Goal: Use online tool/utility

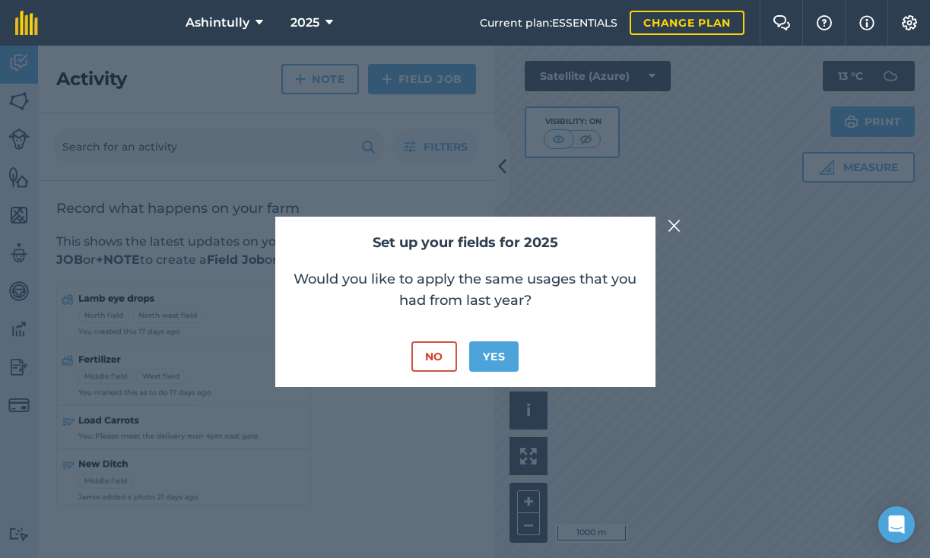
click at [436, 354] on button "No" at bounding box center [434, 356] width 46 height 30
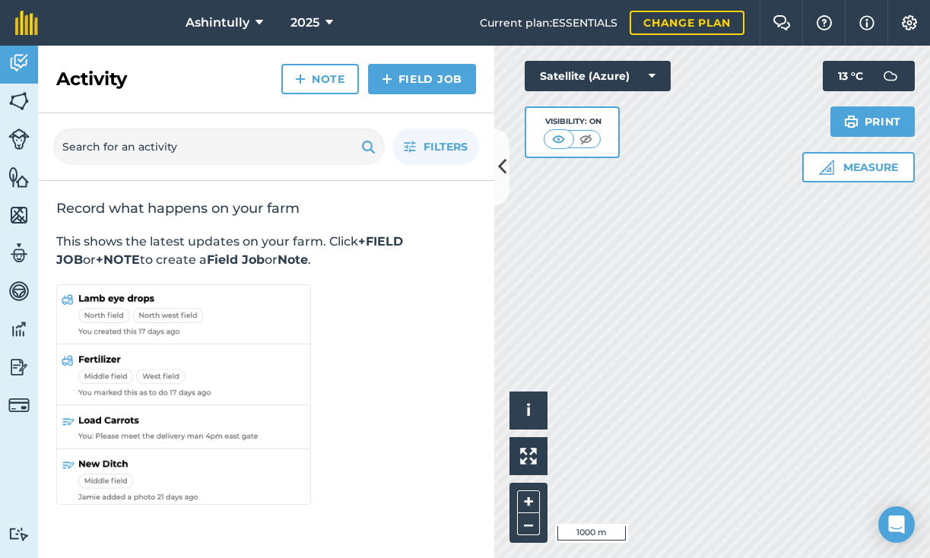
click at [506, 171] on button at bounding box center [501, 167] width 15 height 76
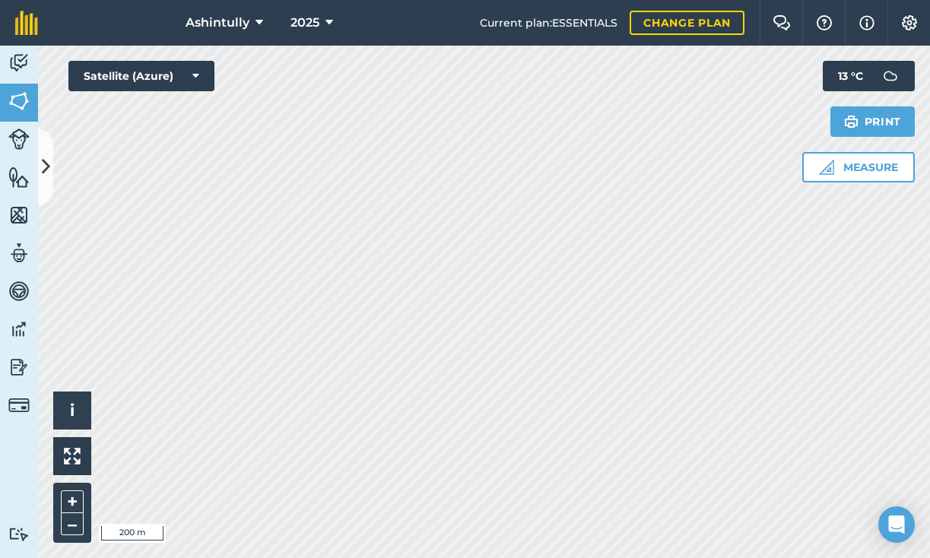
click at [826, 172] on img at bounding box center [826, 167] width 15 height 15
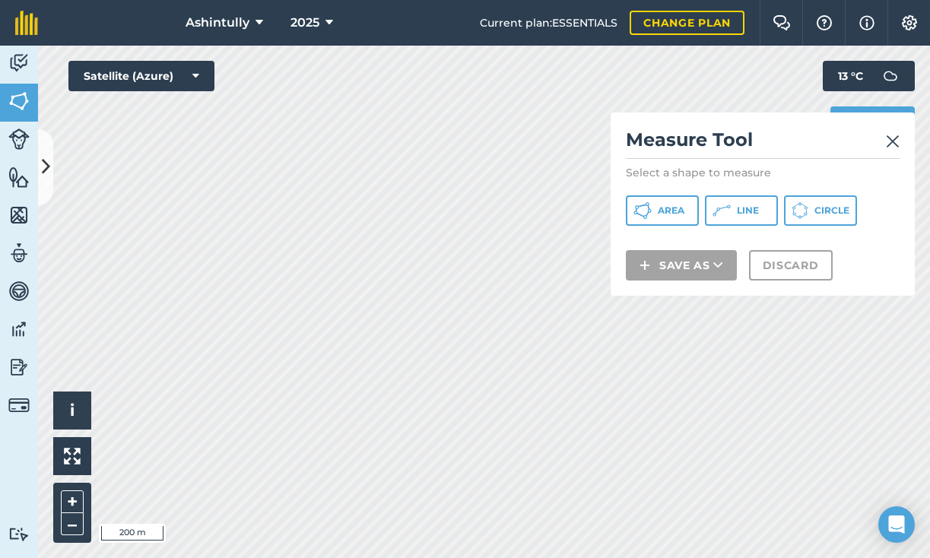
drag, startPoint x: 734, startPoint y: 210, endPoint x: 704, endPoint y: 219, distance: 31.7
click at [735, 210] on button "Line" at bounding box center [741, 210] width 73 height 30
click at [892, 141] on img at bounding box center [893, 141] width 14 height 18
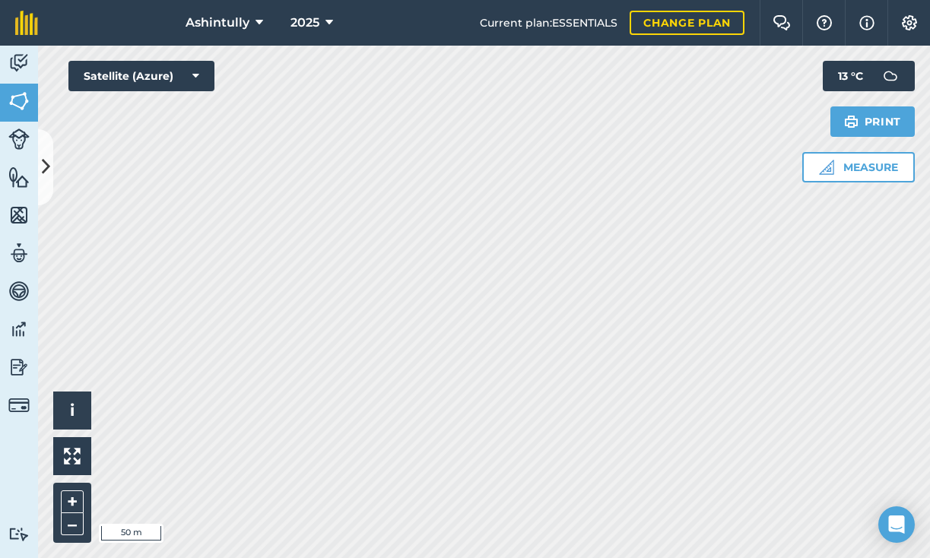
click at [861, 171] on button "Measure" at bounding box center [858, 167] width 113 height 30
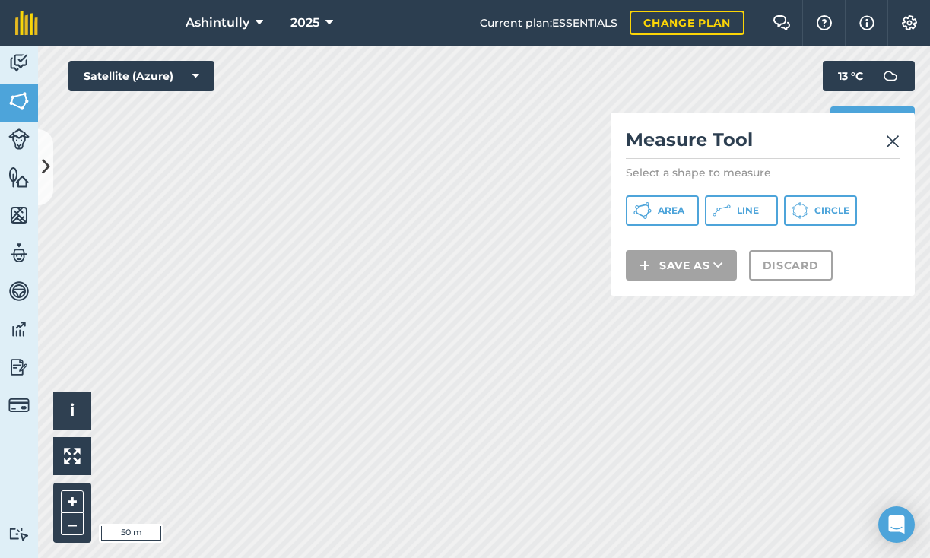
click at [740, 208] on span "Line" at bounding box center [748, 210] width 22 height 12
click at [11, 385] on div "Activity Fields Livestock Features Maps Team Vehicles Data Reporting Billing Tu…" at bounding box center [465, 302] width 930 height 512
click at [886, 133] on img at bounding box center [893, 141] width 14 height 18
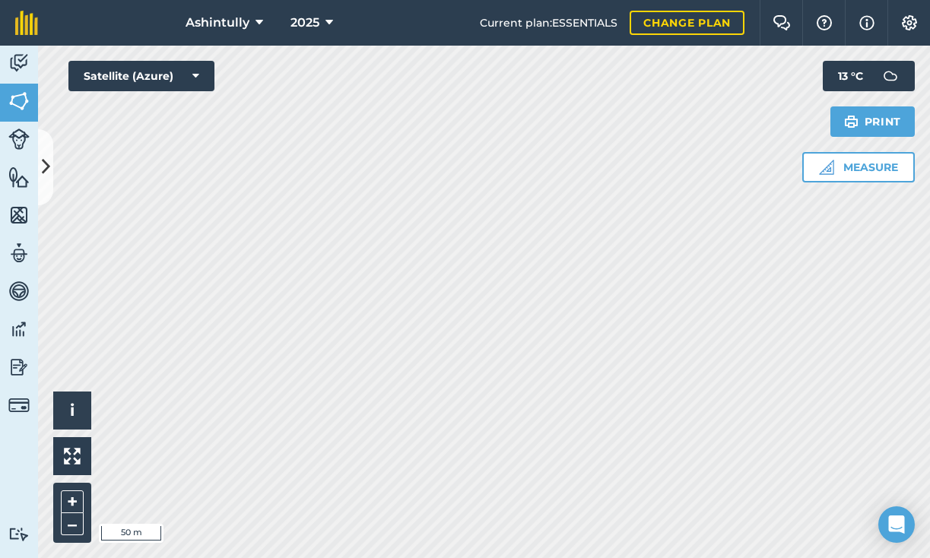
click at [881, 167] on button "Measure" at bounding box center [858, 167] width 113 height 30
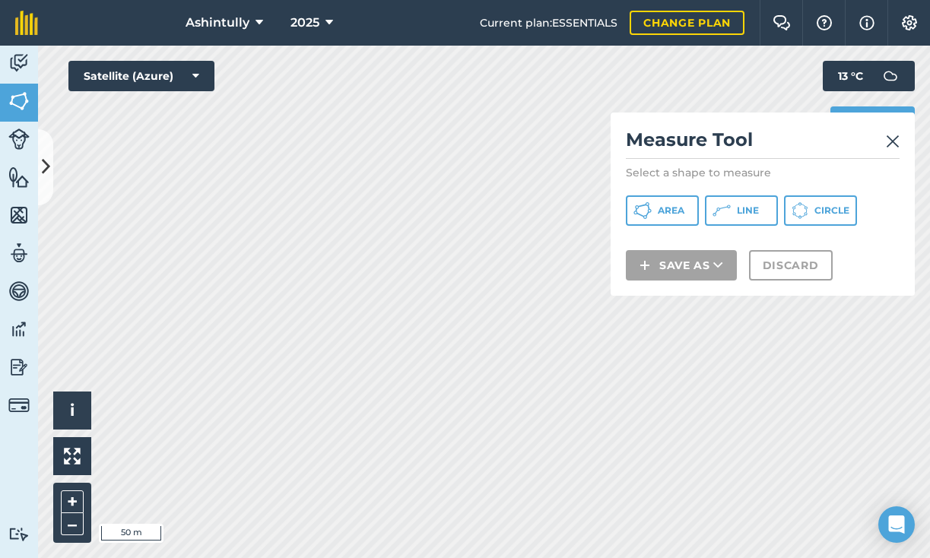
click at [745, 210] on span "Line" at bounding box center [748, 210] width 22 height 12
click at [8, 441] on div "Activity Fields Livestock Features Maps Team Vehicles Data Reporting Billing Tu…" at bounding box center [465, 302] width 930 height 512
click at [894, 138] on img at bounding box center [893, 141] width 14 height 18
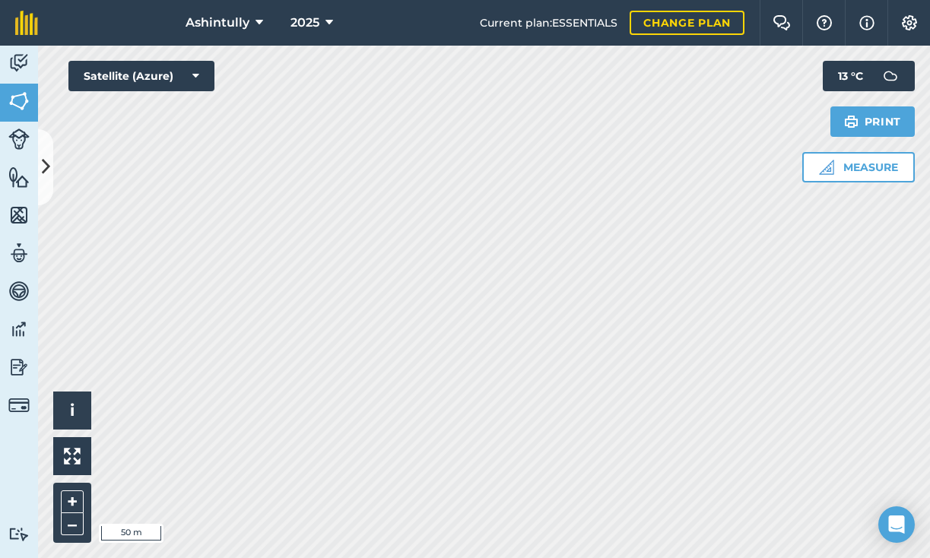
click at [856, 169] on button "Measure" at bounding box center [858, 167] width 113 height 30
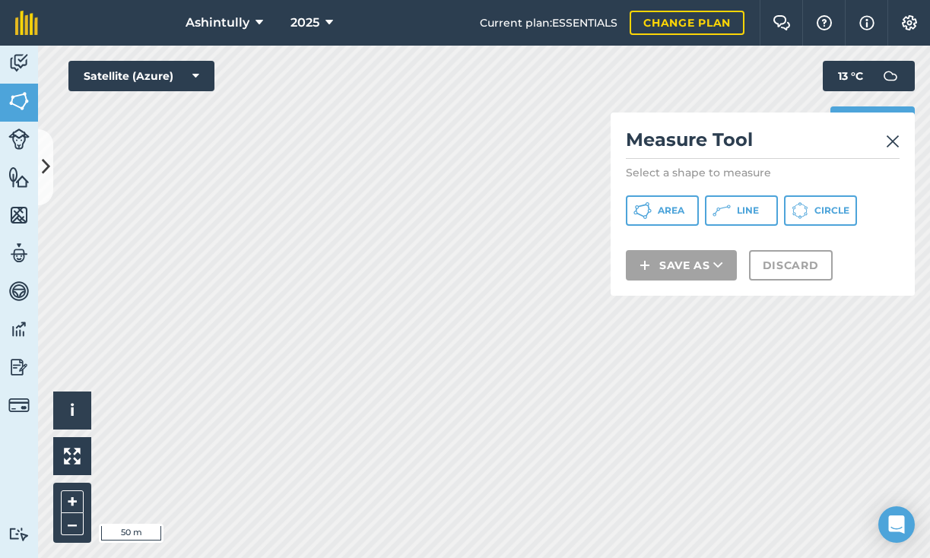
click at [652, 211] on icon at bounding box center [642, 210] width 18 height 18
click at [891, 139] on img at bounding box center [893, 141] width 14 height 18
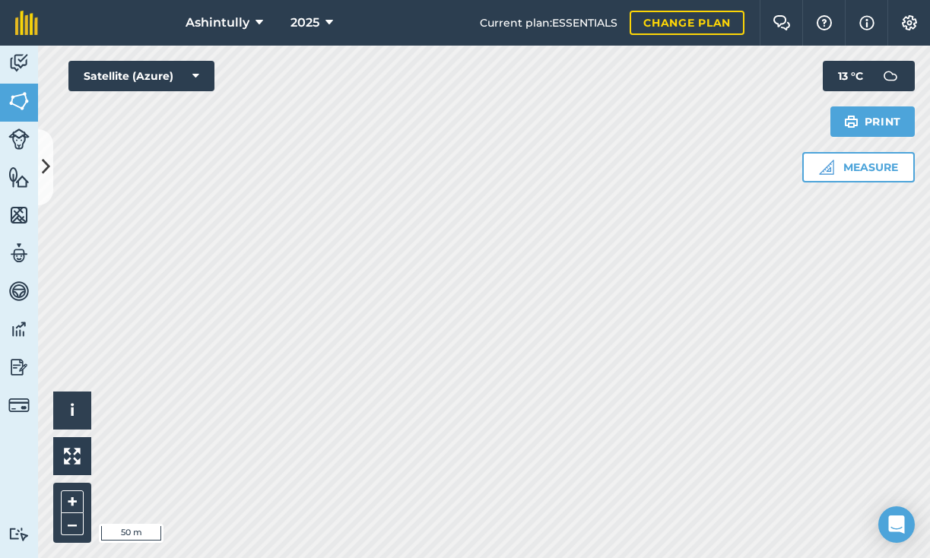
click at [21, 409] on div "Activity Fields Livestock Features Maps Team Vehicles Data Reporting Billing Tu…" at bounding box center [465, 302] width 930 height 512
click at [870, 165] on button "Measure" at bounding box center [858, 167] width 113 height 30
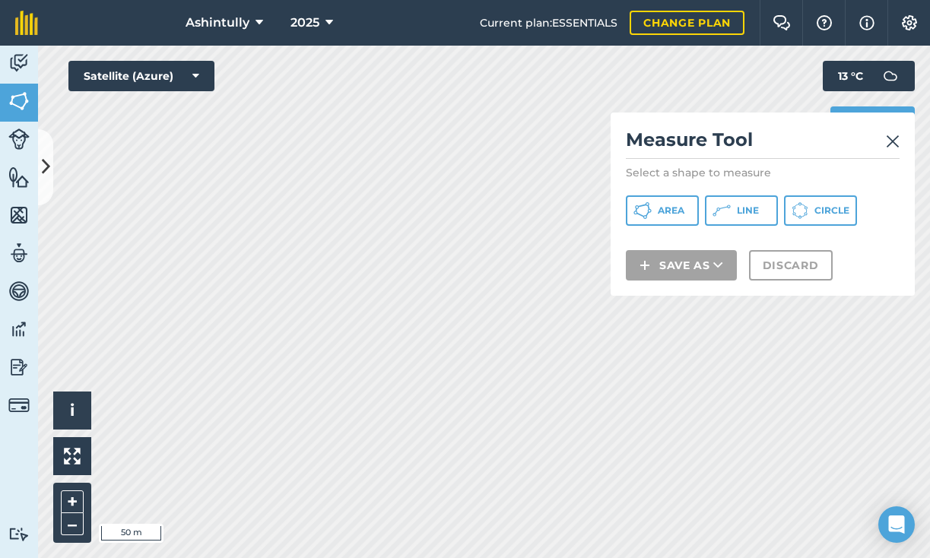
click at [745, 214] on span "Line" at bounding box center [748, 210] width 22 height 12
click at [701, 0] on html "Ashintully 2025 Current plan : ESSENTIALS Change plan Farm Chat Help Info Setti…" at bounding box center [465, 279] width 930 height 558
click at [893, 144] on img at bounding box center [893, 141] width 14 height 18
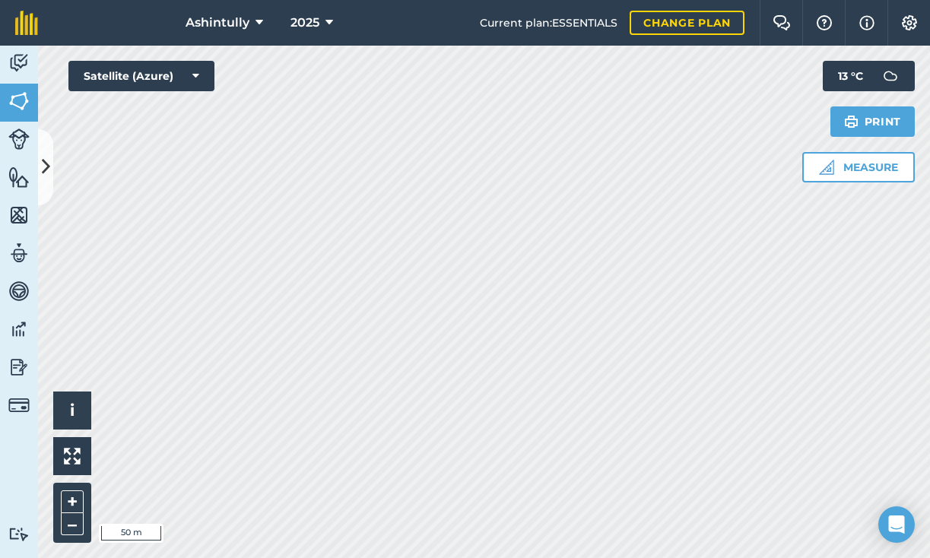
click at [55, 491] on div "Click to start drawing i © 2025 TomTom, Microsoft 50 m + –" at bounding box center [484, 302] width 892 height 512
click at [870, 170] on button "Measure" at bounding box center [858, 167] width 113 height 30
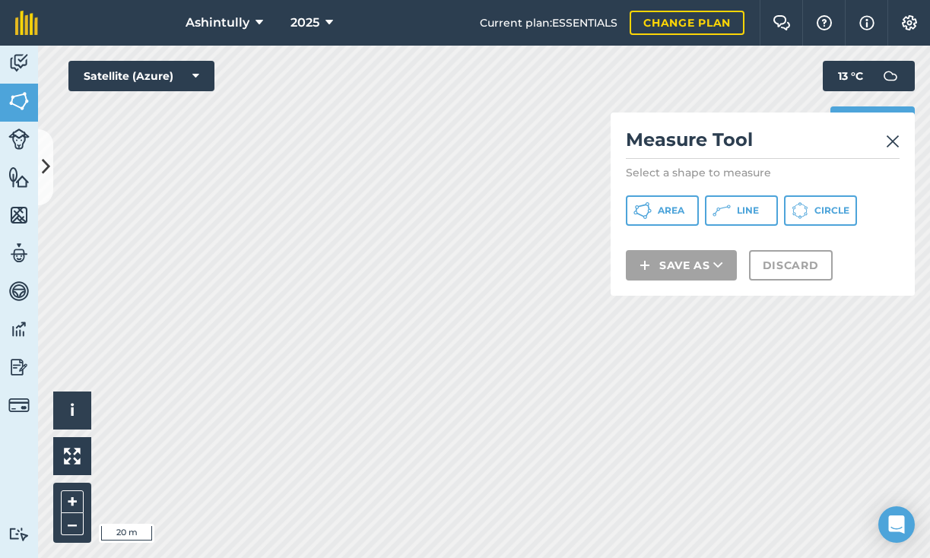
drag, startPoint x: 754, startPoint y: 214, endPoint x: 743, endPoint y: 215, distance: 10.7
click at [754, 214] on span "Line" at bounding box center [748, 210] width 22 height 12
click at [892, 141] on img at bounding box center [893, 141] width 14 height 18
